Goal: Task Accomplishment & Management: Complete application form

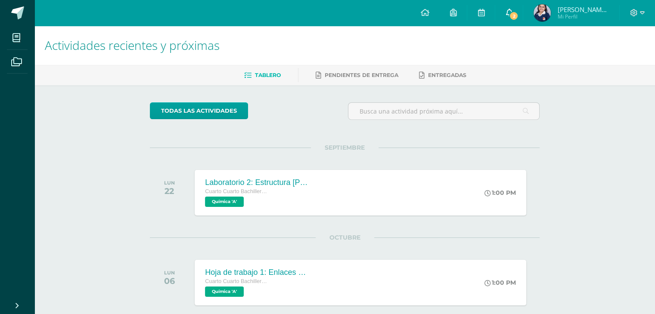
click at [513, 10] on link "2" at bounding box center [509, 13] width 28 height 26
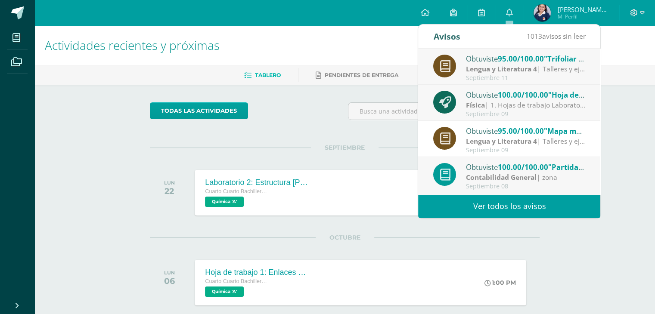
click at [491, 112] on div "Septiembre 09" at bounding box center [526, 114] width 120 height 7
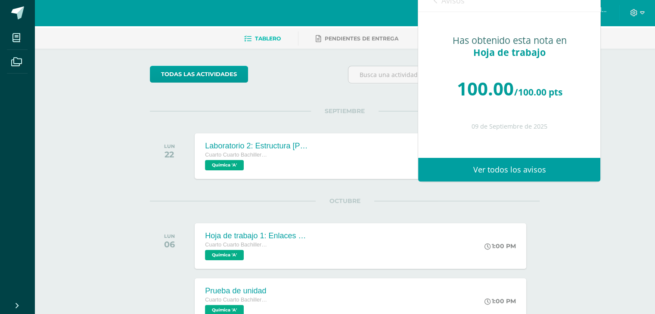
scroll to position [86, 0]
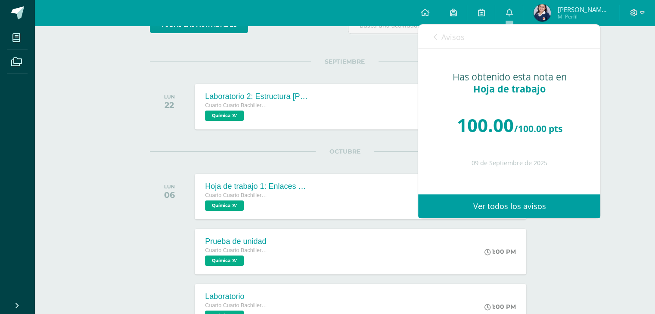
click at [436, 42] on link "Avisos" at bounding box center [448, 37] width 31 height 25
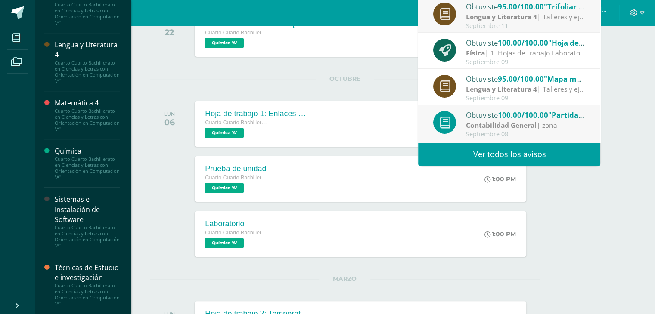
scroll to position [172, 0]
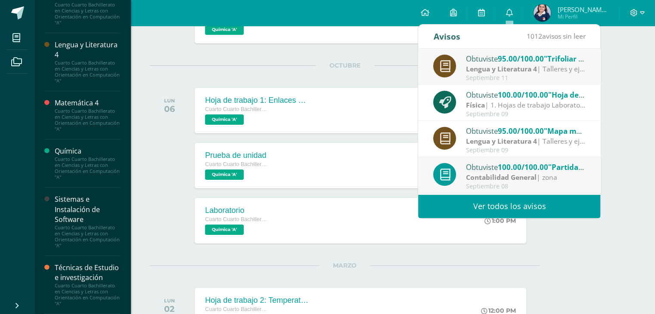
click at [82, 275] on div "Técnicas de Estudio e investigación" at bounding box center [87, 273] width 65 height 20
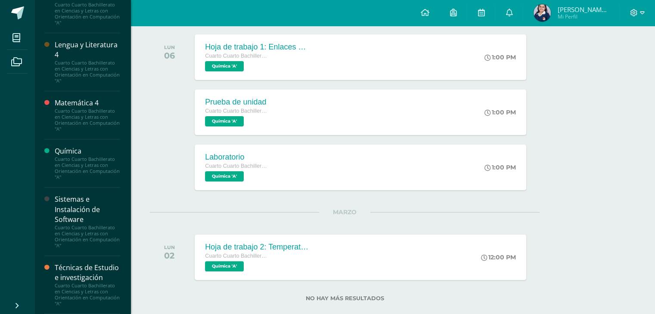
scroll to position [240, 0]
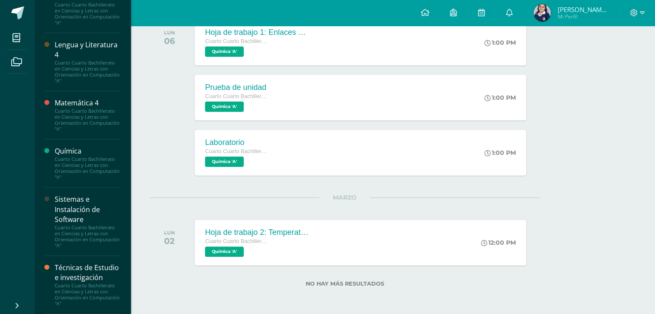
click at [89, 285] on div "Cuarto Cuarto Bachillerato en Ciencias y Letras con Orientación en Computación …" at bounding box center [87, 295] width 65 height 24
click at [90, 269] on div "Técnicas de Estudio e investigación" at bounding box center [87, 273] width 65 height 20
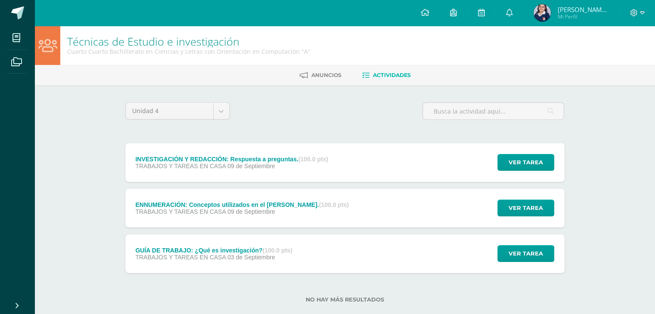
click at [345, 200] on div "ENNUMERACIÓN: Conceptos utilizados en el Marco Teórico. (100.0 pts) TRABAJOS Y …" at bounding box center [242, 208] width 234 height 39
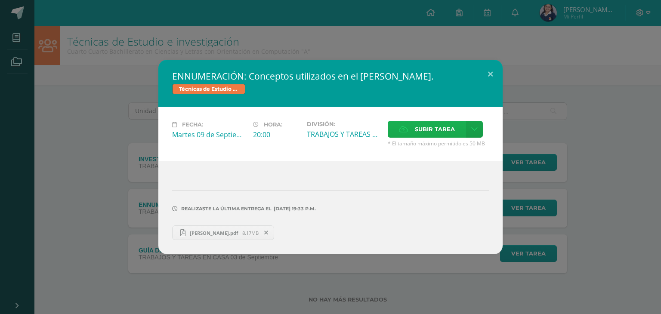
click at [458, 130] on label "Subir tarea" at bounding box center [427, 129] width 78 height 17
click at [0, 0] on input "Subir tarea" at bounding box center [0, 0] width 0 height 0
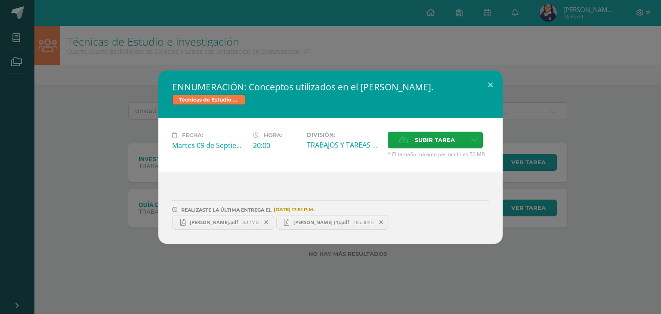
click at [229, 225] on span "Marco Teorico.pdf" at bounding box center [214, 222] width 57 height 6
click at [264, 220] on icon at bounding box center [266, 223] width 4 height 6
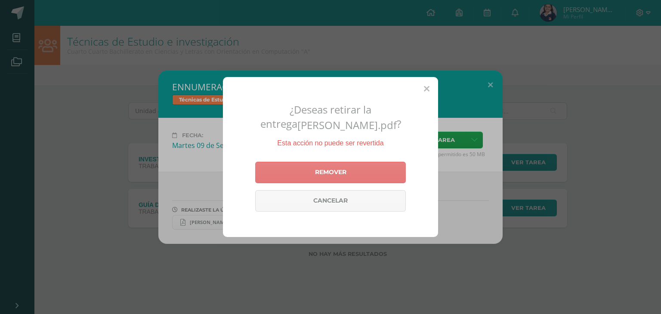
click at [354, 171] on link "Remover" at bounding box center [330, 173] width 151 height 22
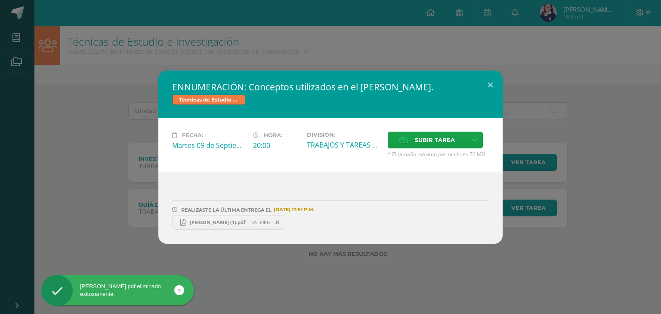
click at [212, 222] on span "Marco Teorico (1).pdf" at bounding box center [218, 222] width 64 height 6
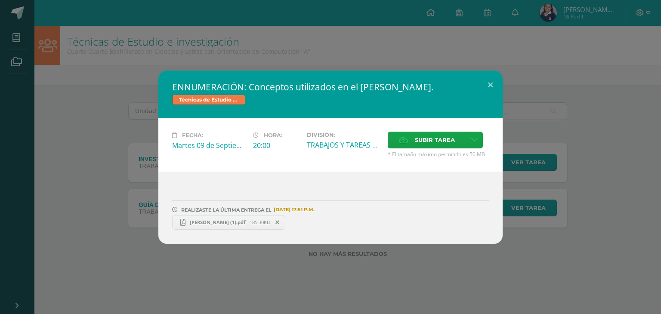
click at [285, 55] on div "ENNUMERACIÓN: Conceptos utilizados en el Marco Teórico. Técnicas de Estudio e i…" at bounding box center [330, 157] width 661 height 314
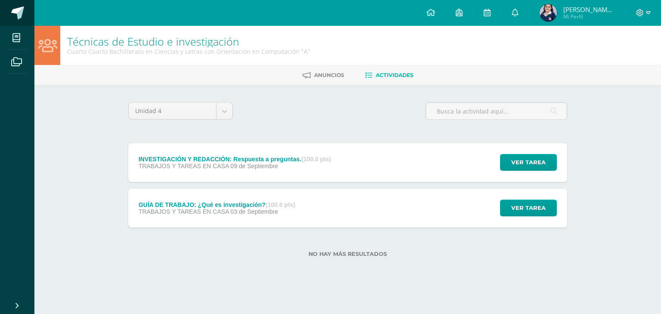
click at [9, 11] on link at bounding box center [17, 13] width 34 height 26
